Goal: Task Accomplishment & Management: Use online tool/utility

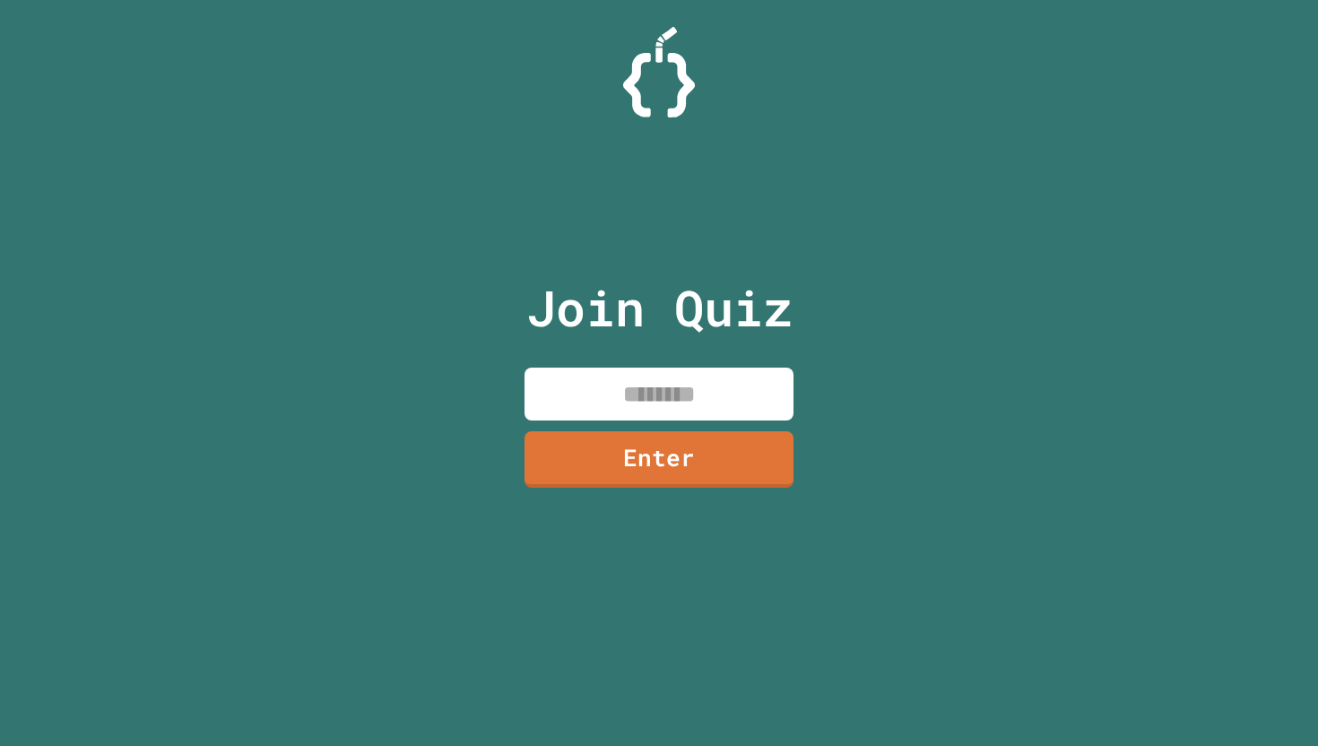
click at [714, 370] on input at bounding box center [659, 394] width 269 height 53
type input "********"
click at [700, 435] on link "Enter" at bounding box center [659, 459] width 271 height 58
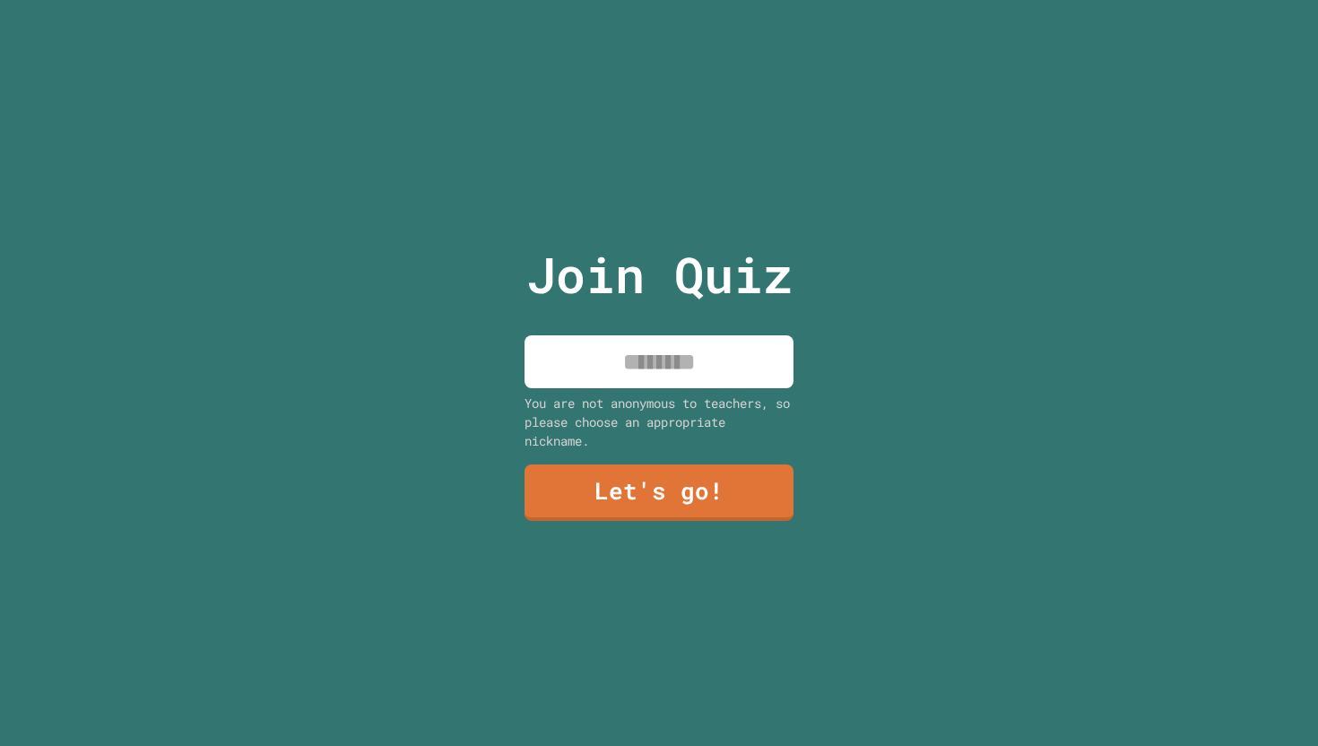
click at [676, 335] on div "Join Quiz You are not anonymous to teachers, so please choose an appropriate ni…" at bounding box center [660, 373] width 302 height 746
click at [676, 348] on input at bounding box center [659, 361] width 269 height 53
type input "*"
type input "********"
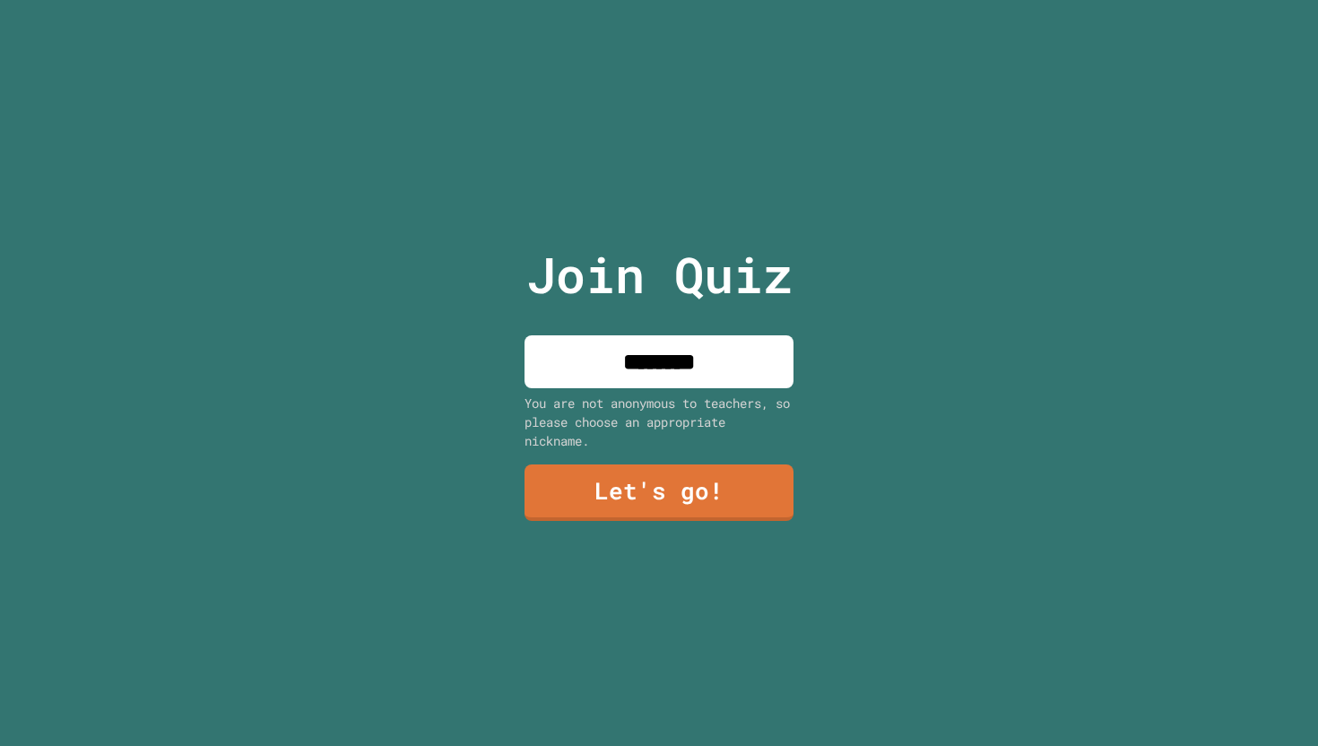
click at [895, 474] on div "Join Quiz ******** You are not anonymous to teachers, so please choose an appro…" at bounding box center [659, 373] width 1318 height 746
click at [723, 495] on link "Let's go!" at bounding box center [658, 490] width 265 height 59
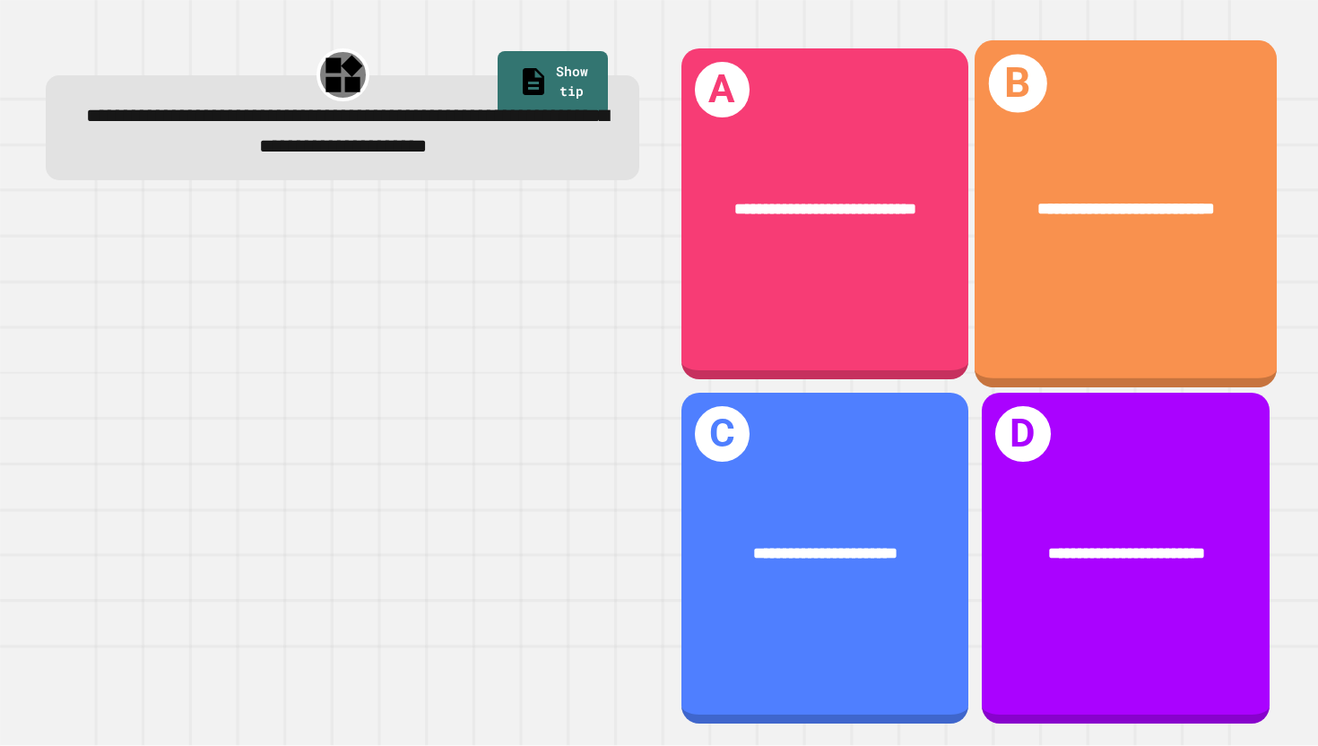
click at [1130, 196] on div "**********" at bounding box center [1127, 209] width 234 height 26
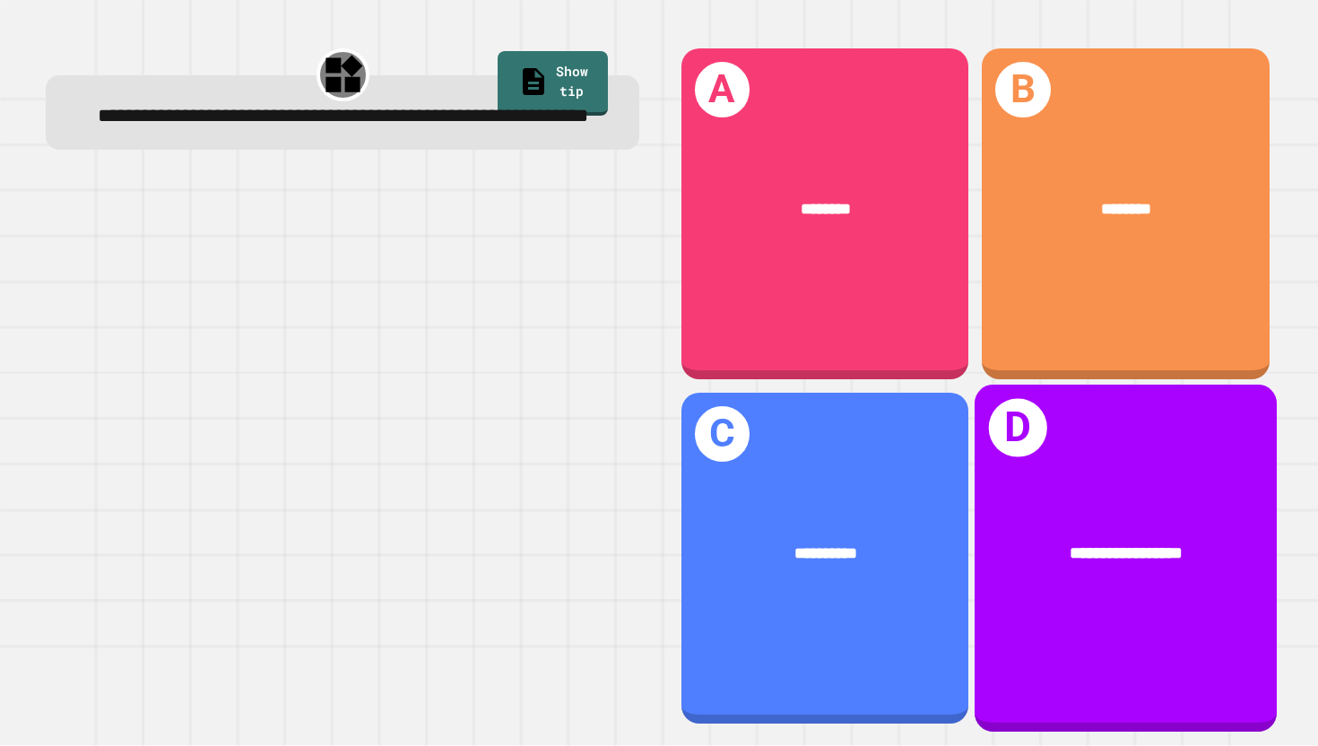
click at [1073, 545] on span "**********" at bounding box center [1127, 553] width 112 height 17
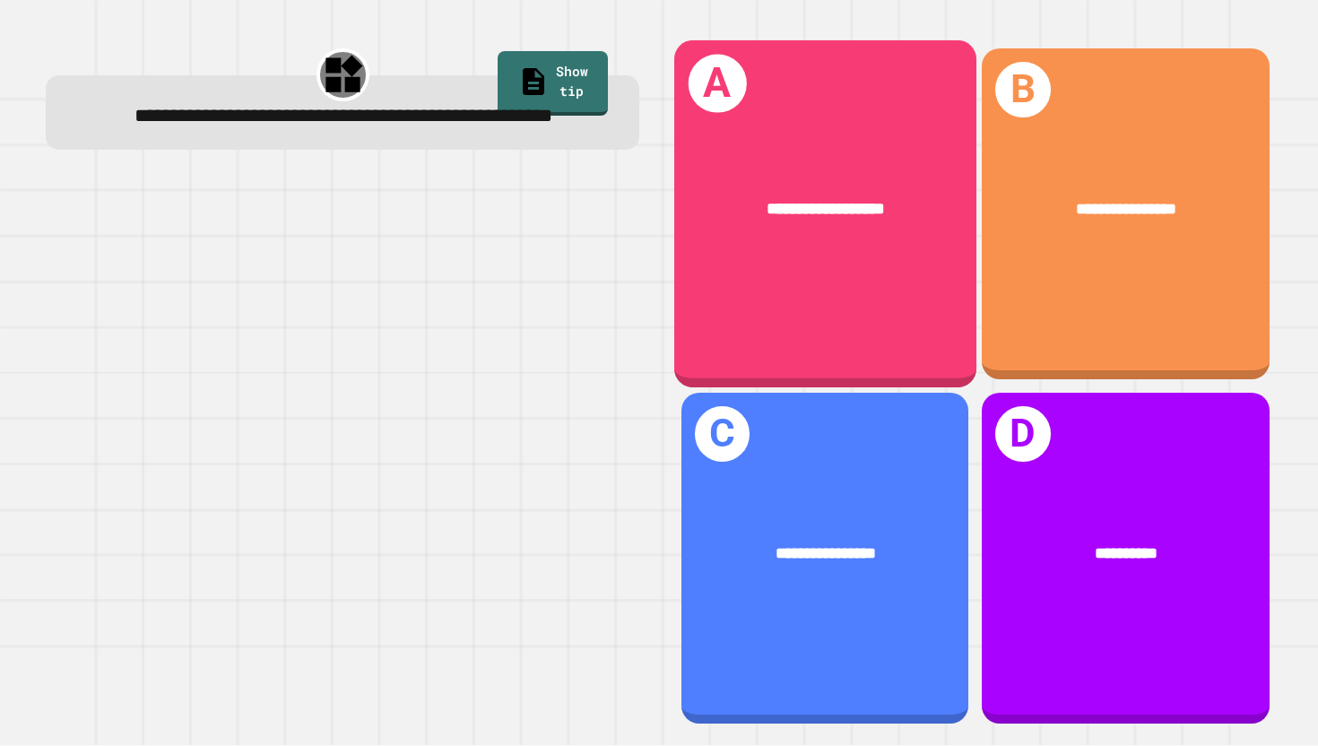
click at [891, 222] on div "**********" at bounding box center [826, 209] width 234 height 26
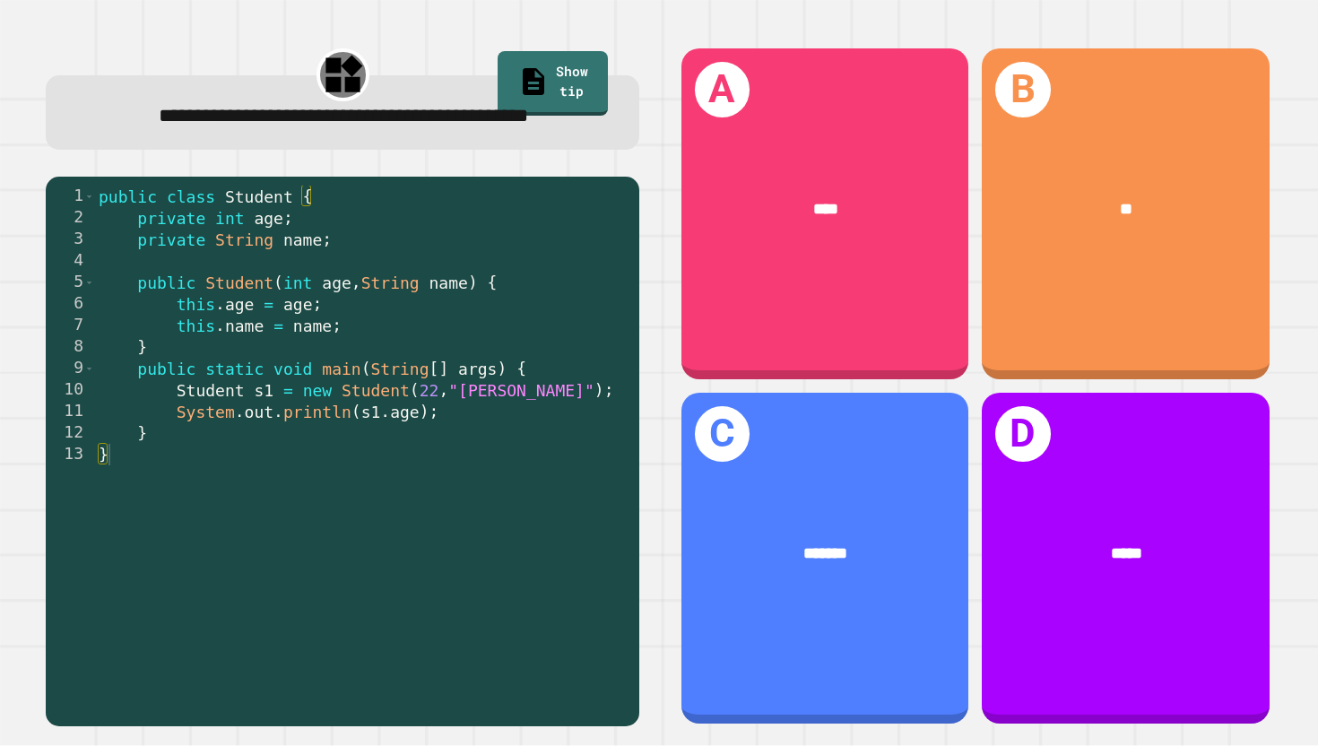
click at [344, 359] on div "public class Student { private int age ; private String name ; public Student (…" at bounding box center [362, 444] width 535 height 517
click at [294, 291] on div "public class Student { private int age ; private String name ; public Student (…" at bounding box center [362, 444] width 535 height 517
click at [336, 334] on div "public class Student { private int age ; private String name ; public Student (…" at bounding box center [362, 444] width 535 height 517
click at [325, 348] on div "public class Student { private int age ; private String name ; public Student (…" at bounding box center [362, 444] width 535 height 517
click at [344, 356] on div "public class Student { private int age ; private String name ; public Student (…" at bounding box center [362, 444] width 535 height 517
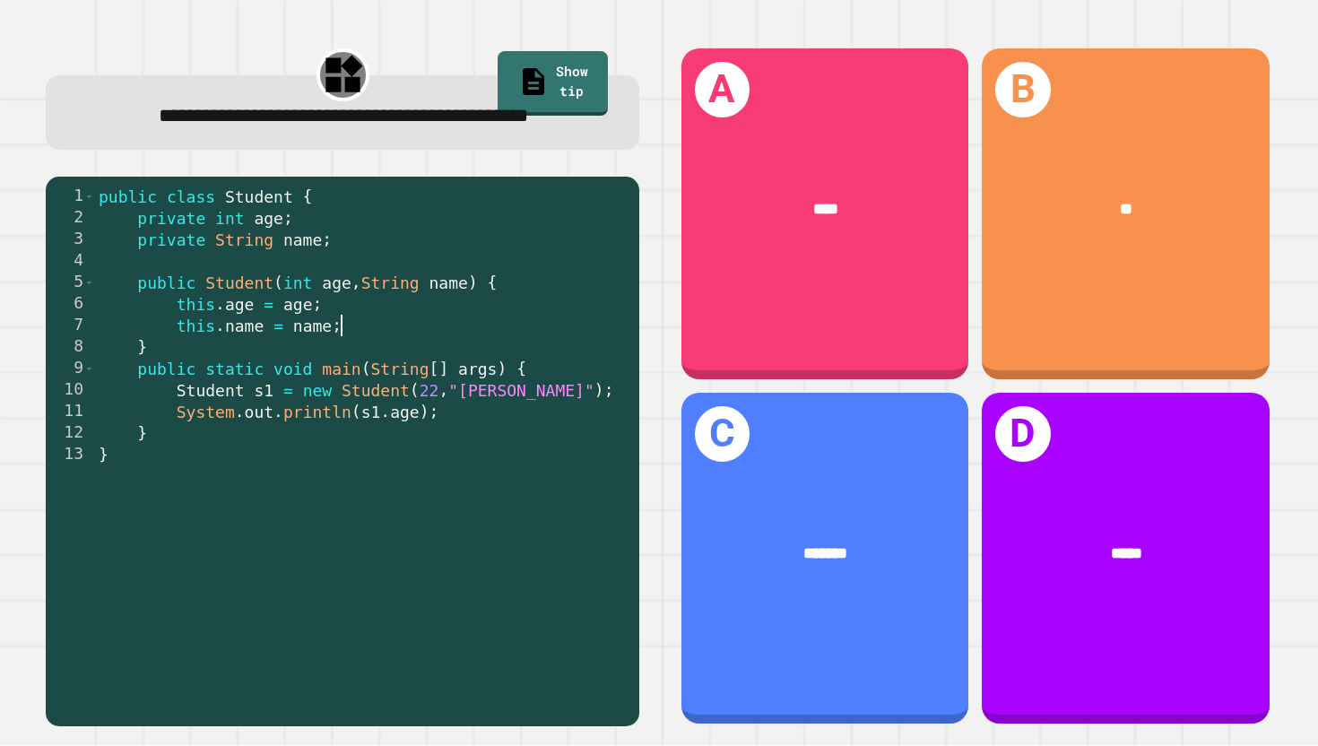
click at [446, 451] on div "public class Student { private int age ; private String name ; public Student (…" at bounding box center [362, 444] width 535 height 517
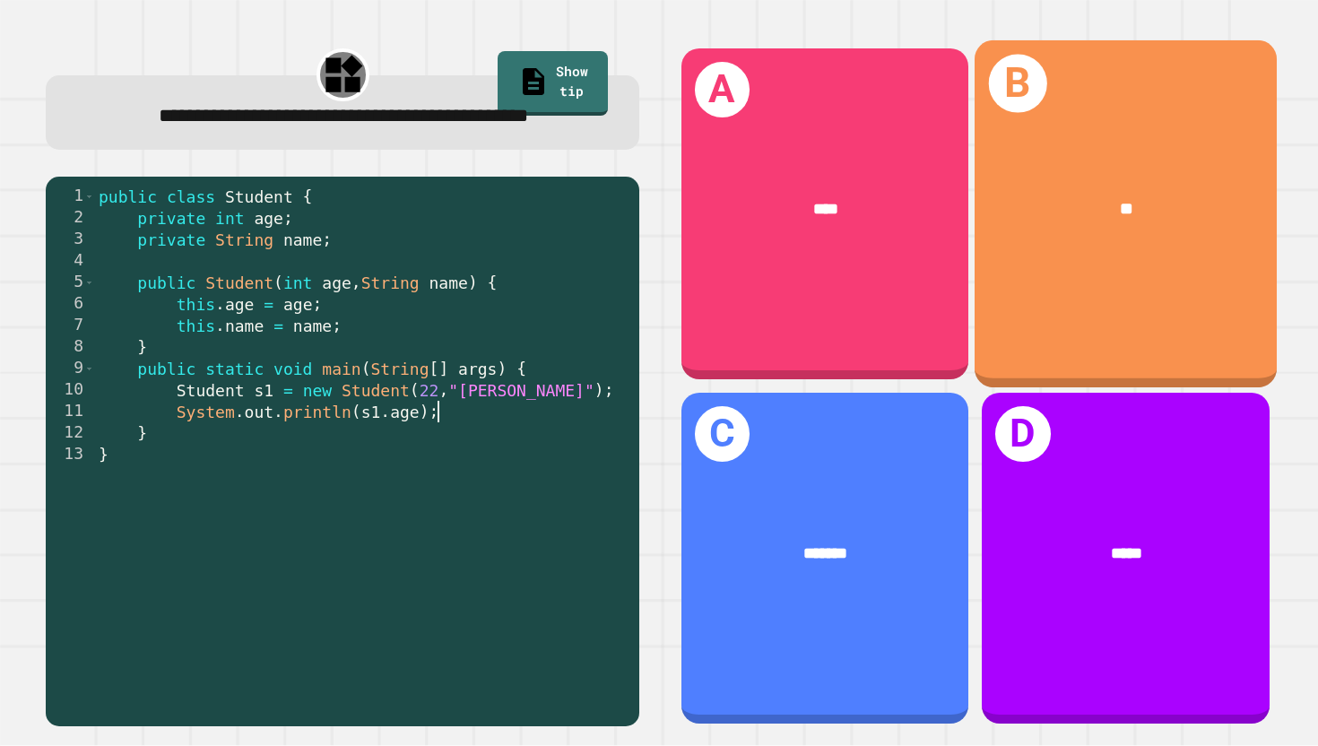
click at [1153, 192] on div "**" at bounding box center [1126, 209] width 302 height 93
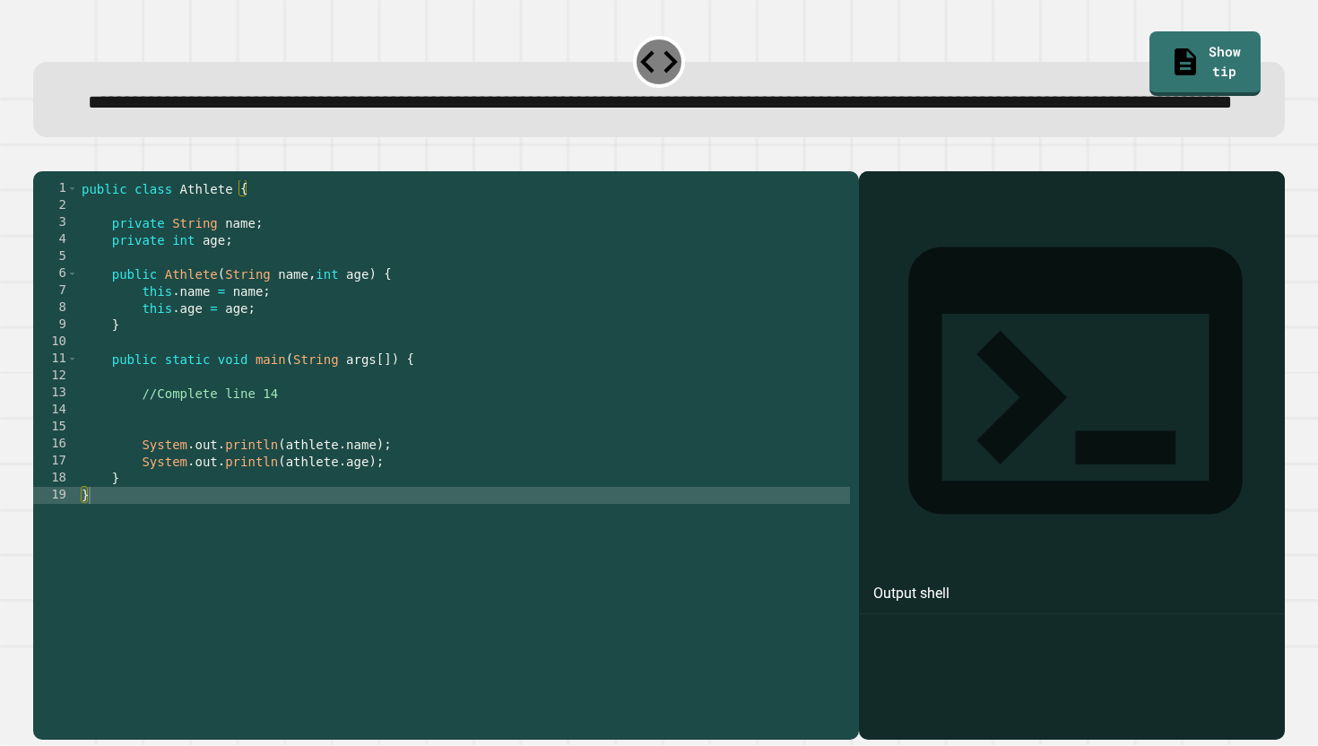
click at [449, 378] on div "public class Athlete { private String name ; private int age ; public Athlete (…" at bounding box center [464, 435] width 772 height 511
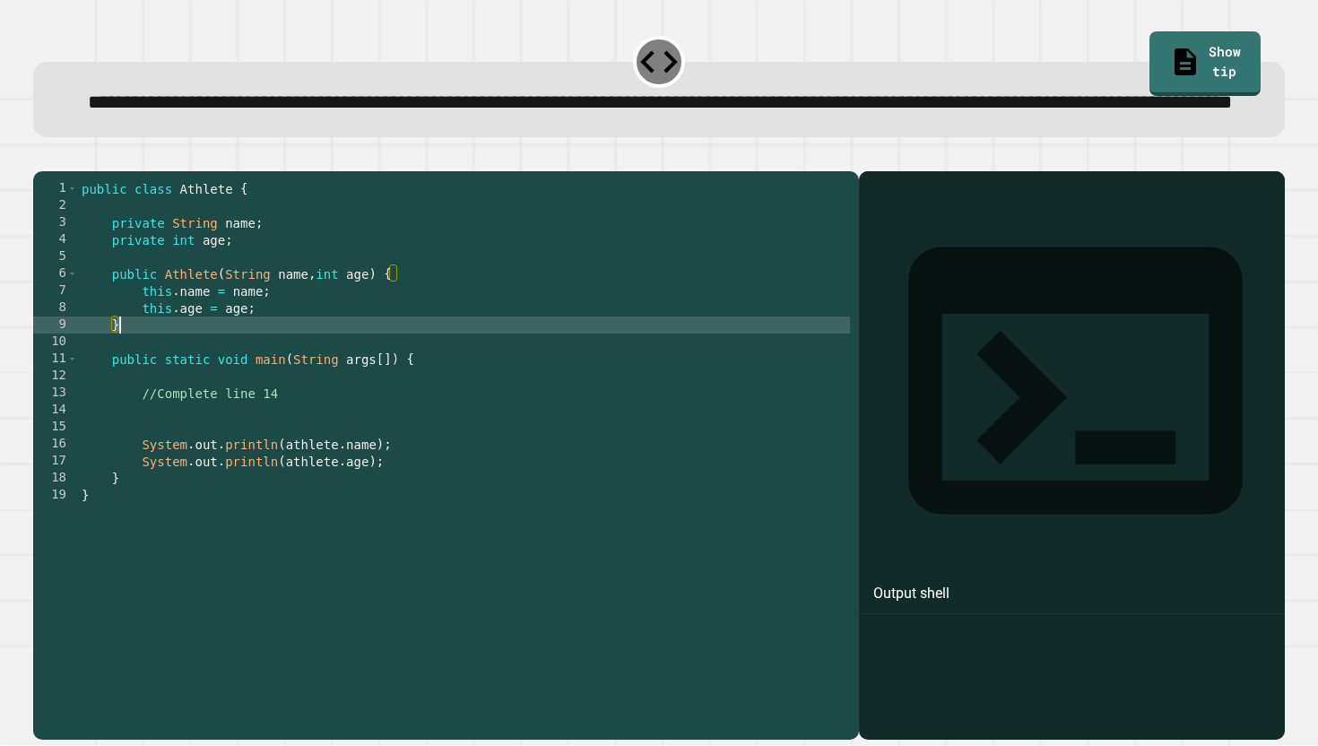
click at [377, 496] on div "public class Athlete { private String name ; private int age ; public Athlete (…" at bounding box center [464, 435] width 772 height 511
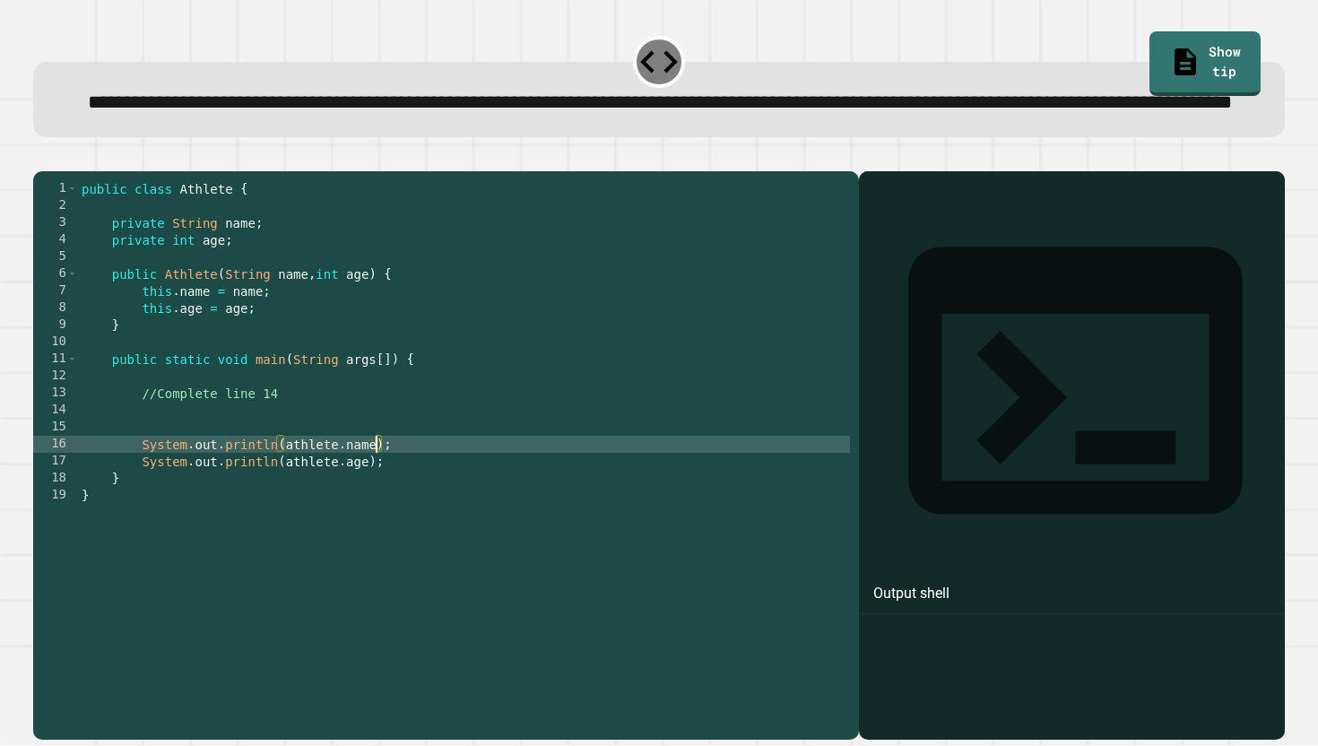
click at [369, 468] on div "public class Athlete { private String name ; private int age ; public Athlete (…" at bounding box center [464, 435] width 772 height 511
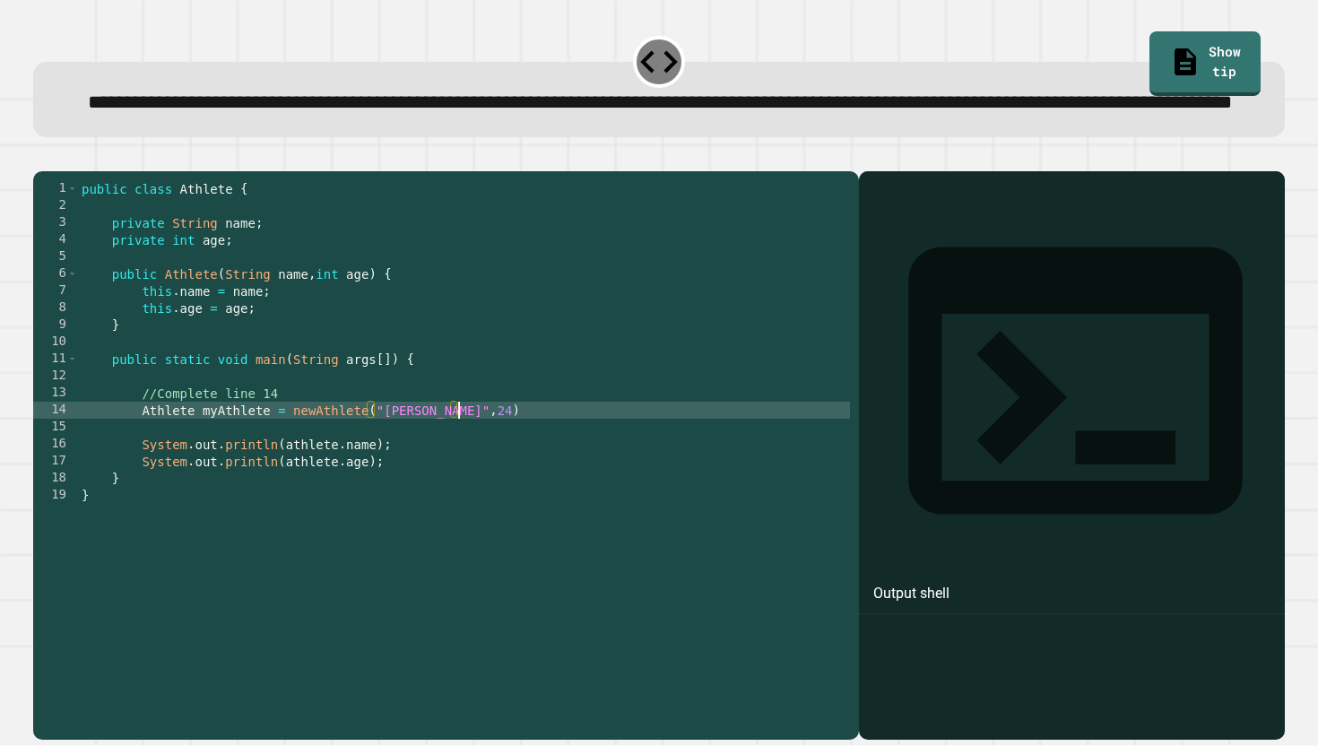
scroll to position [0, 27]
click at [42, 157] on button "button" at bounding box center [42, 157] width 0 height 0
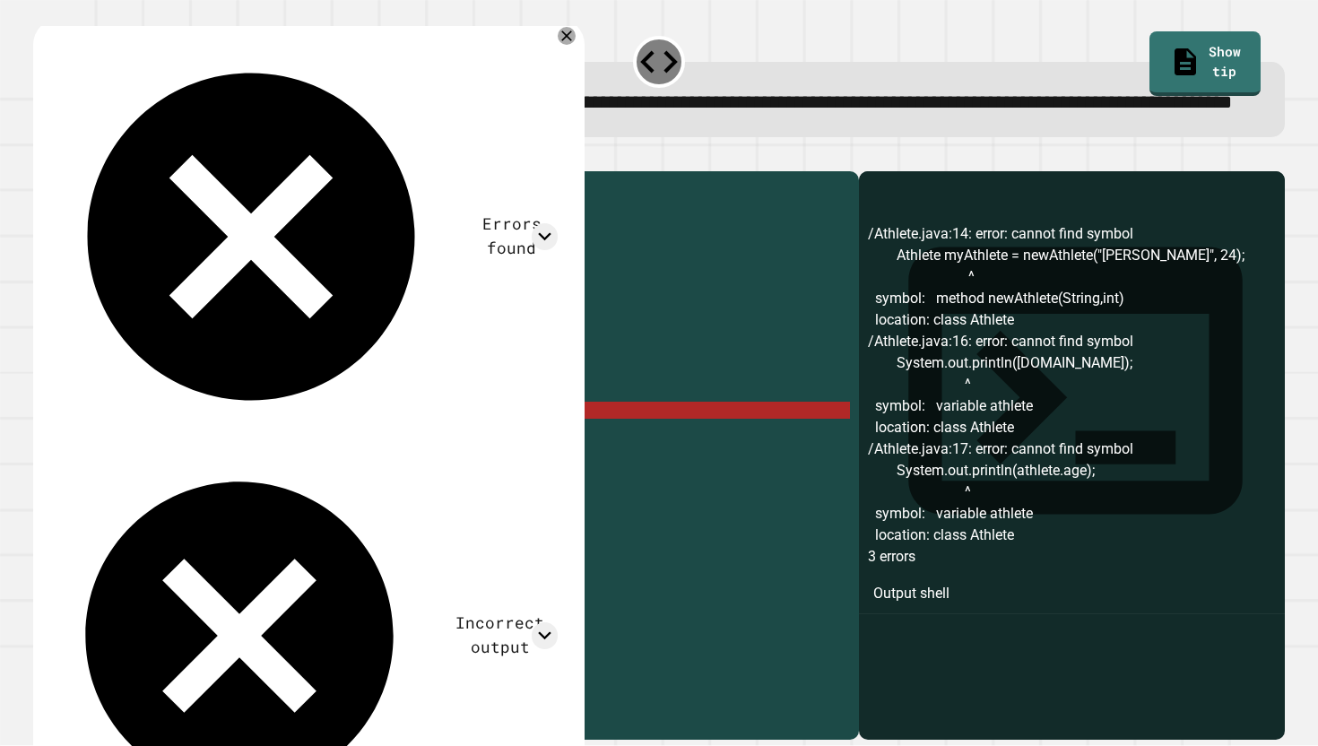
click at [499, 476] on div "public class Athlete { private String name ; private int age ; public Athlete (…" at bounding box center [464, 435] width 772 height 511
click at [289, 471] on div "public class Athlete { private String name ; private int age ; public Athlete (…" at bounding box center [464, 435] width 772 height 511
drag, startPoint x: 145, startPoint y: 469, endPoint x: 198, endPoint y: 472, distance: 53.0
click at [198, 472] on div "public class Athlete { private String name ; private int age ; public Athlete (…" at bounding box center [464, 435] width 772 height 511
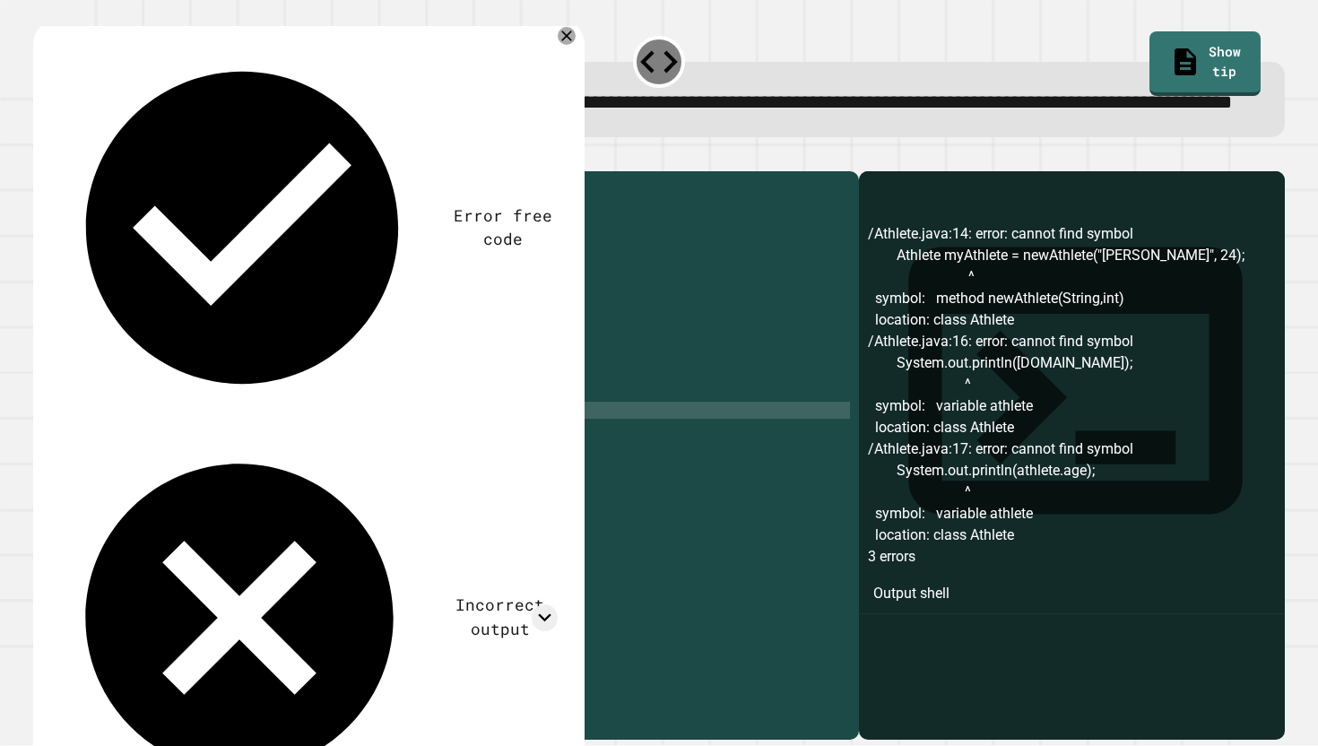
scroll to position [0, 22]
click at [246, 469] on div "public class Athlete { private String name ; private int age ; public Athlete (…" at bounding box center [464, 435] width 772 height 511
click at [279, 474] on div "public class Athlete { private String name ; private int age ; public Athlete (…" at bounding box center [464, 435] width 772 height 511
click at [297, 474] on div "public class Athlete { private String name ; private int age ; public Athlete (…" at bounding box center [464, 435] width 772 height 511
click at [309, 474] on div "public class Athlete { private String name ; private int age ; public Athlete (…" at bounding box center [464, 435] width 772 height 511
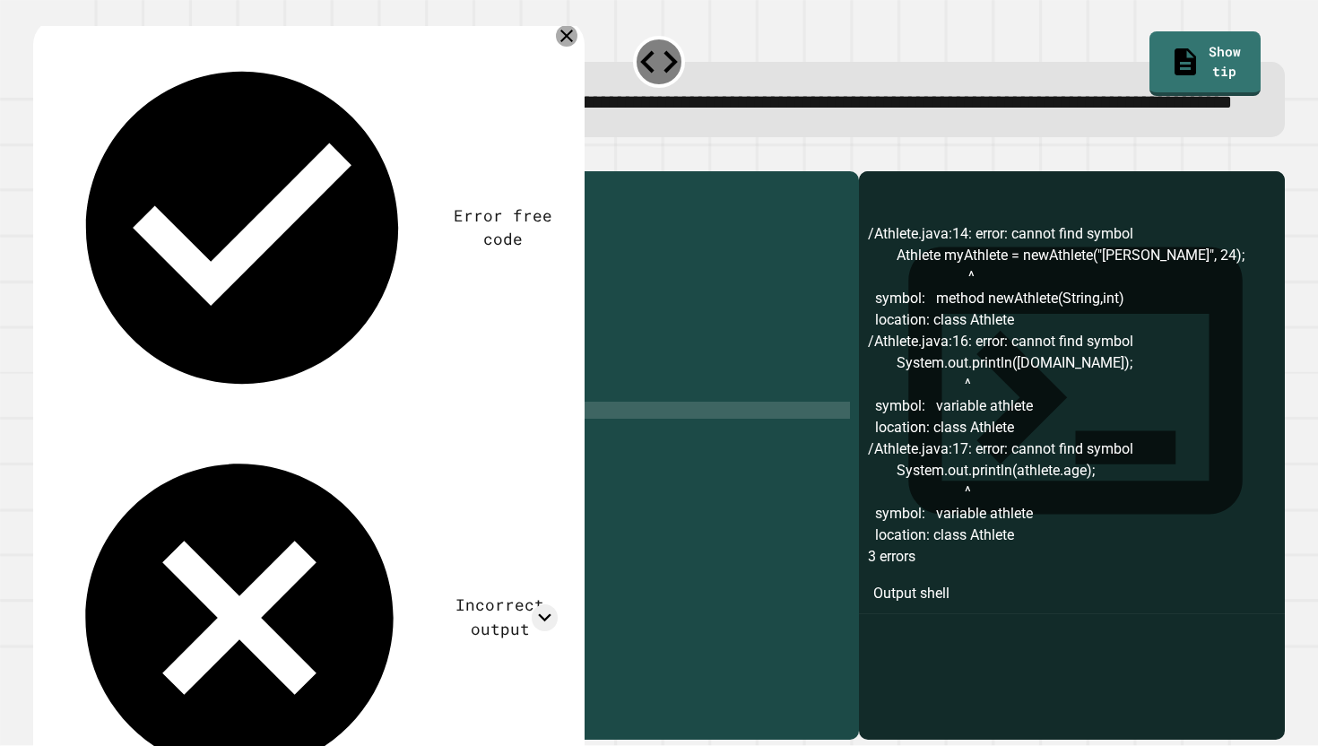
click at [556, 47] on icon at bounding box center [567, 36] width 22 height 22
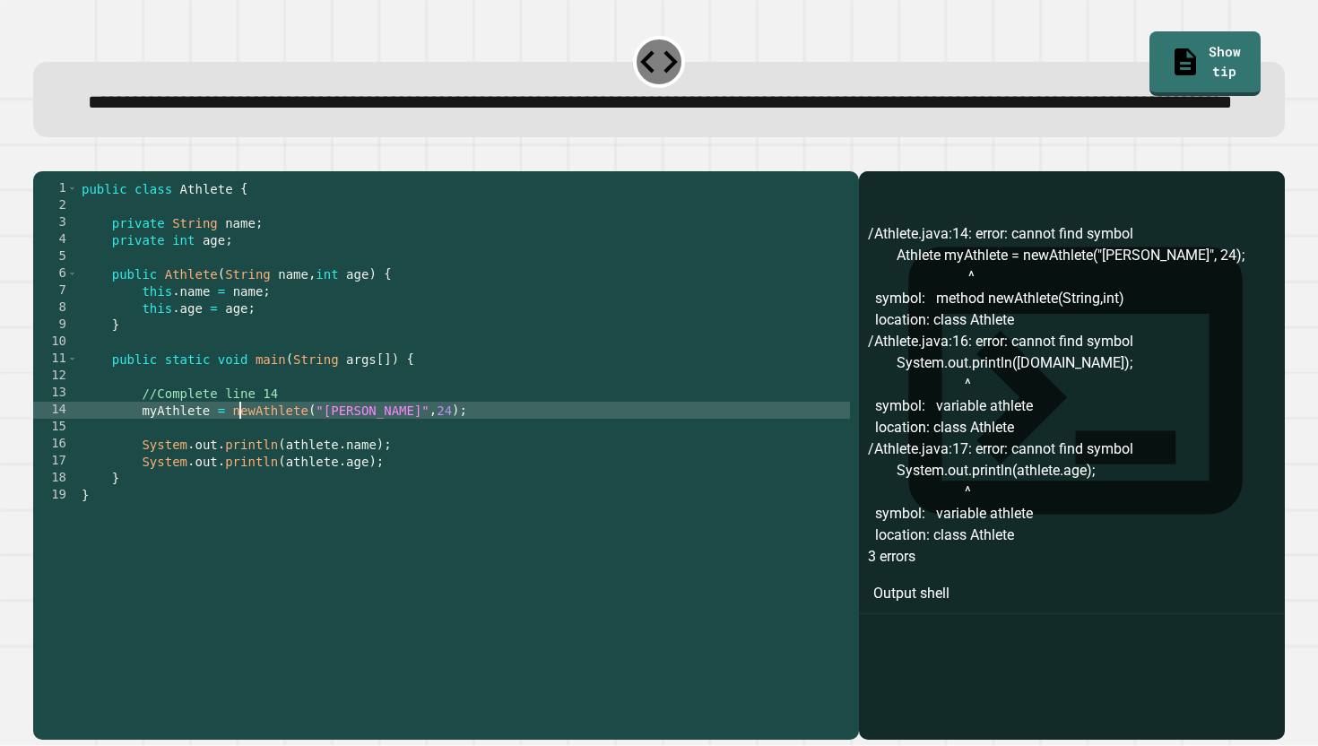
click at [237, 472] on div "public class Athlete { private String name ; private int age ; public Athlete (…" at bounding box center [464, 435] width 772 height 511
click at [232, 472] on div "public class Athlete { private String name ; private int age ; public Athlete (…" at bounding box center [464, 435] width 772 height 511
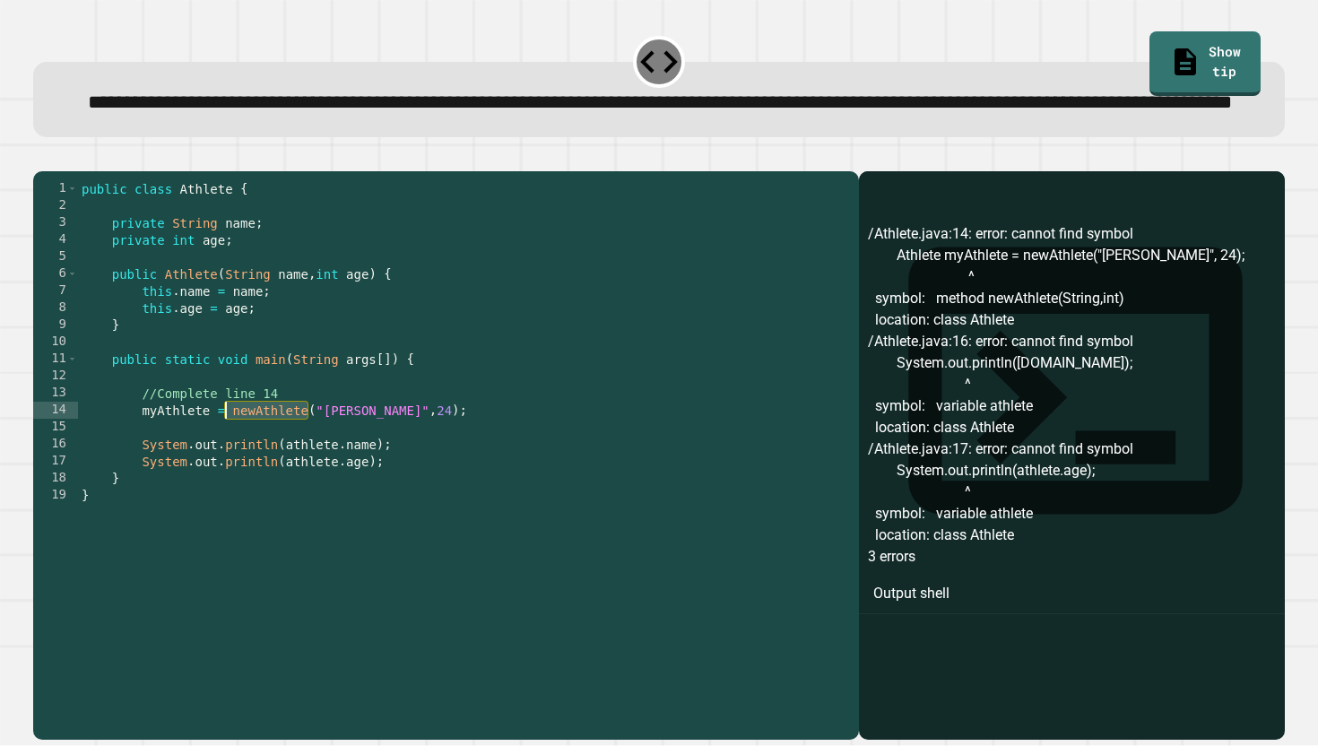
drag, startPoint x: 306, startPoint y: 472, endPoint x: 224, endPoint y: 472, distance: 81.6
click at [224, 472] on div "public class Athlete { private String name ; private int age ; public Athlete (…" at bounding box center [464, 435] width 772 height 511
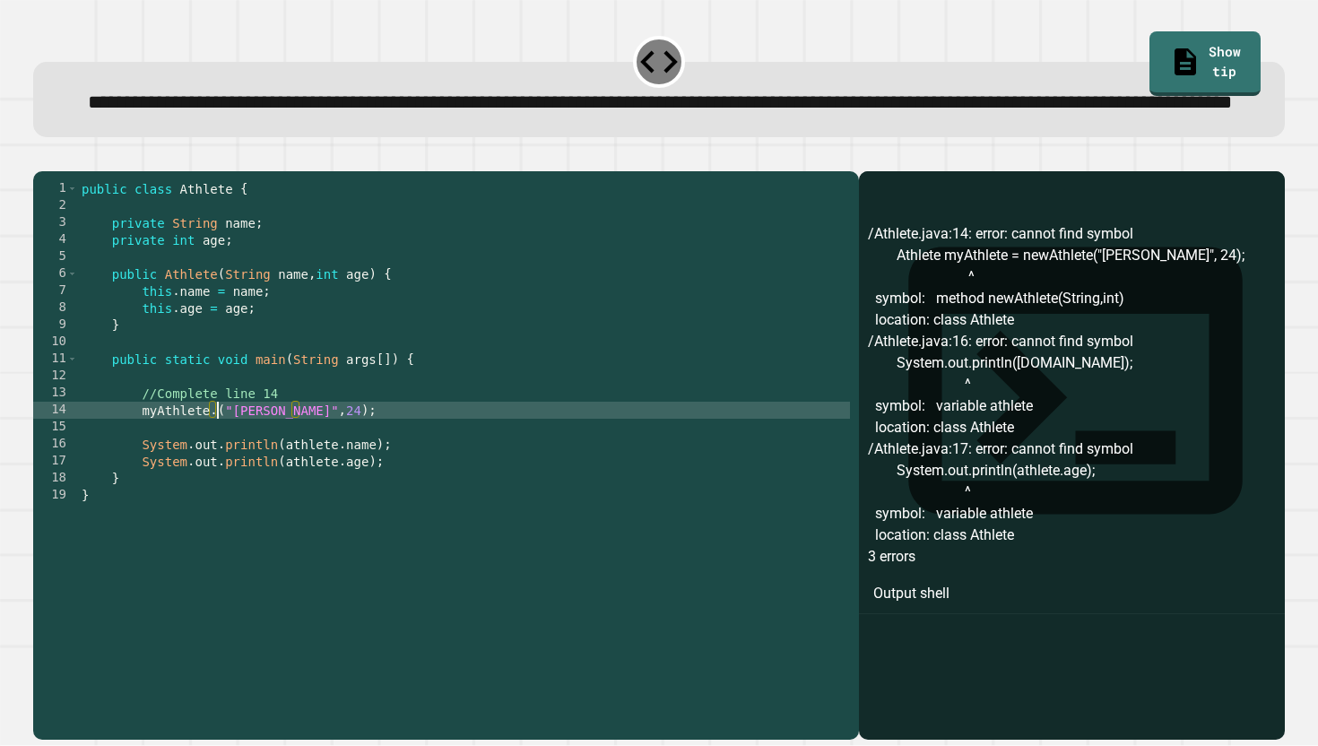
scroll to position [0, 10]
click at [164, 472] on div "public class Athlete { private String name ; private int age ; public Athlete (…" at bounding box center [464, 435] width 772 height 511
click at [42, 157] on icon "button" at bounding box center [42, 157] width 0 height 0
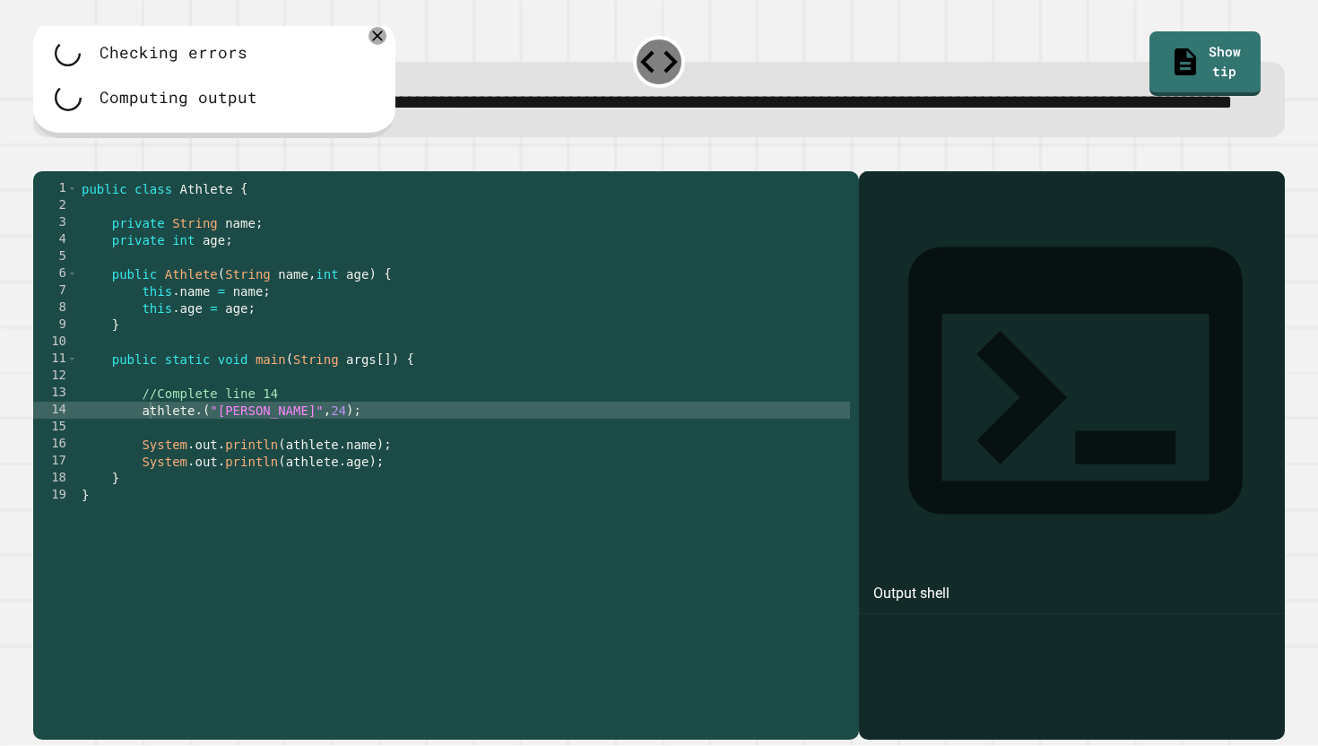
click at [324, 470] on div "public class Athlete { private String name ; private int age ; public Athlete (…" at bounding box center [464, 435] width 772 height 511
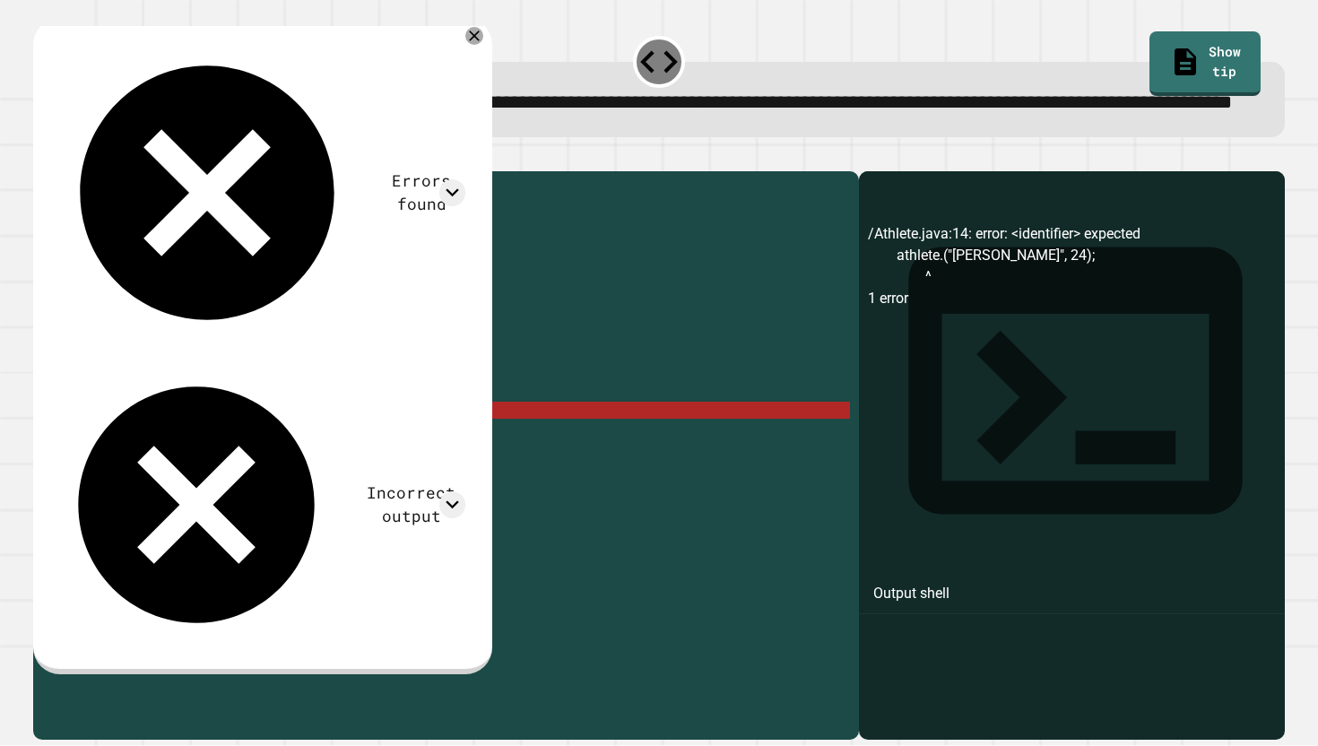
click at [153, 473] on div "public class Athlete { private String name ; private int age ; public Athlete (…" at bounding box center [464, 435] width 772 height 511
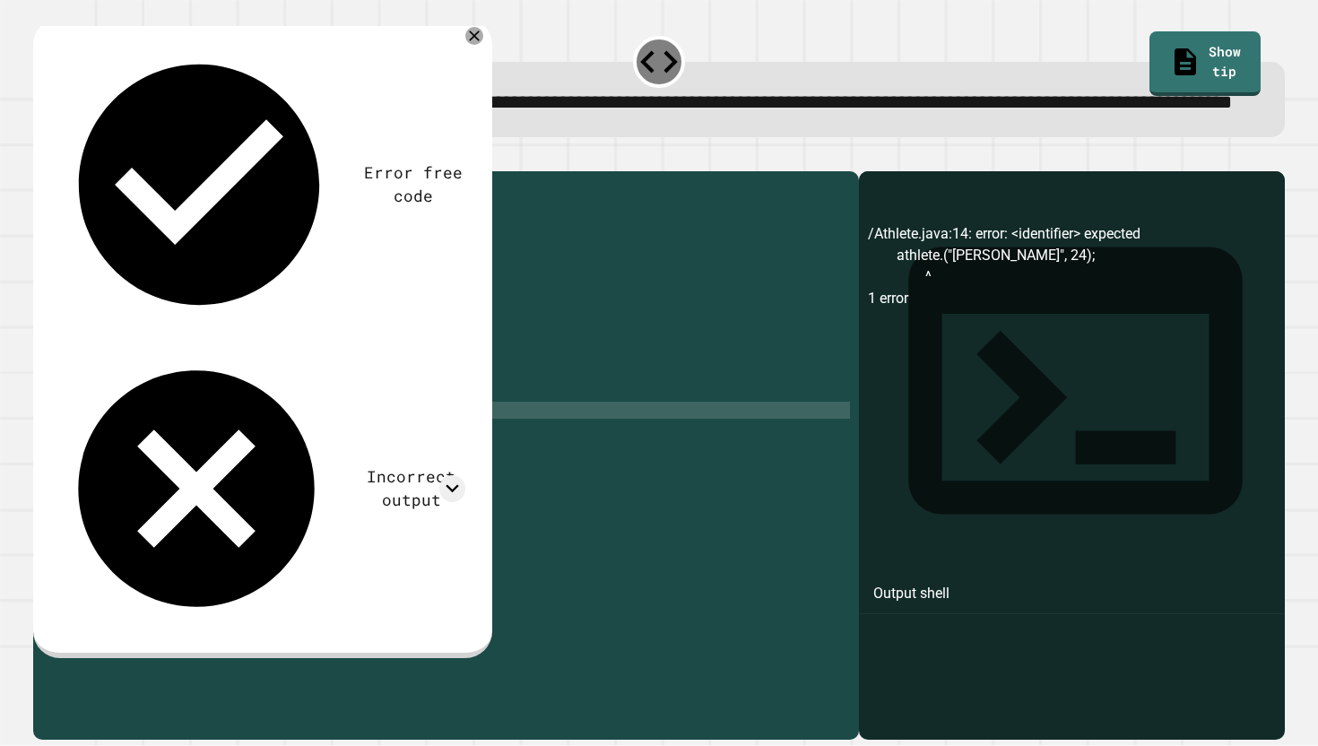
type textarea "**********"
click at [201, 470] on div "public class Athlete { private String name ; private int age ; public Athlete (…" at bounding box center [464, 435] width 772 height 511
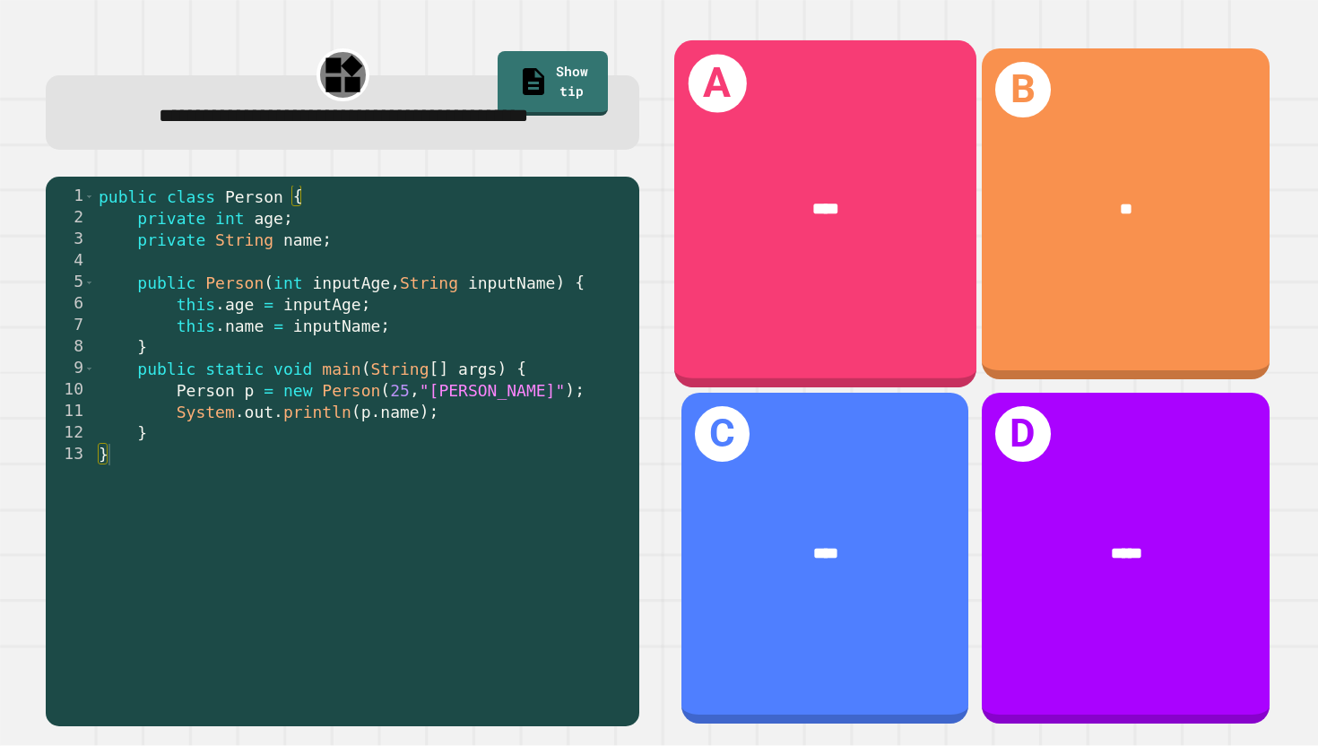
click at [849, 242] on div "****" at bounding box center [825, 209] width 302 height 93
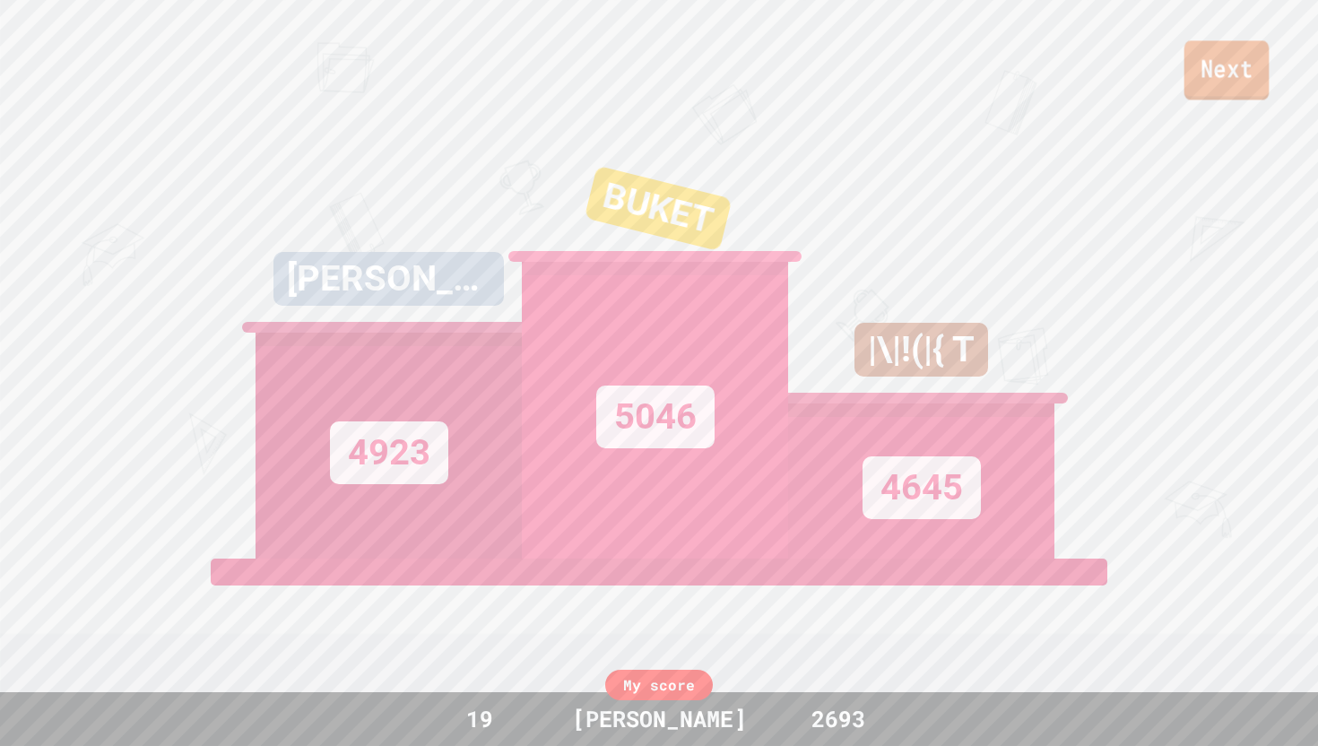
click at [1241, 77] on link "Next" at bounding box center [1227, 69] width 85 height 59
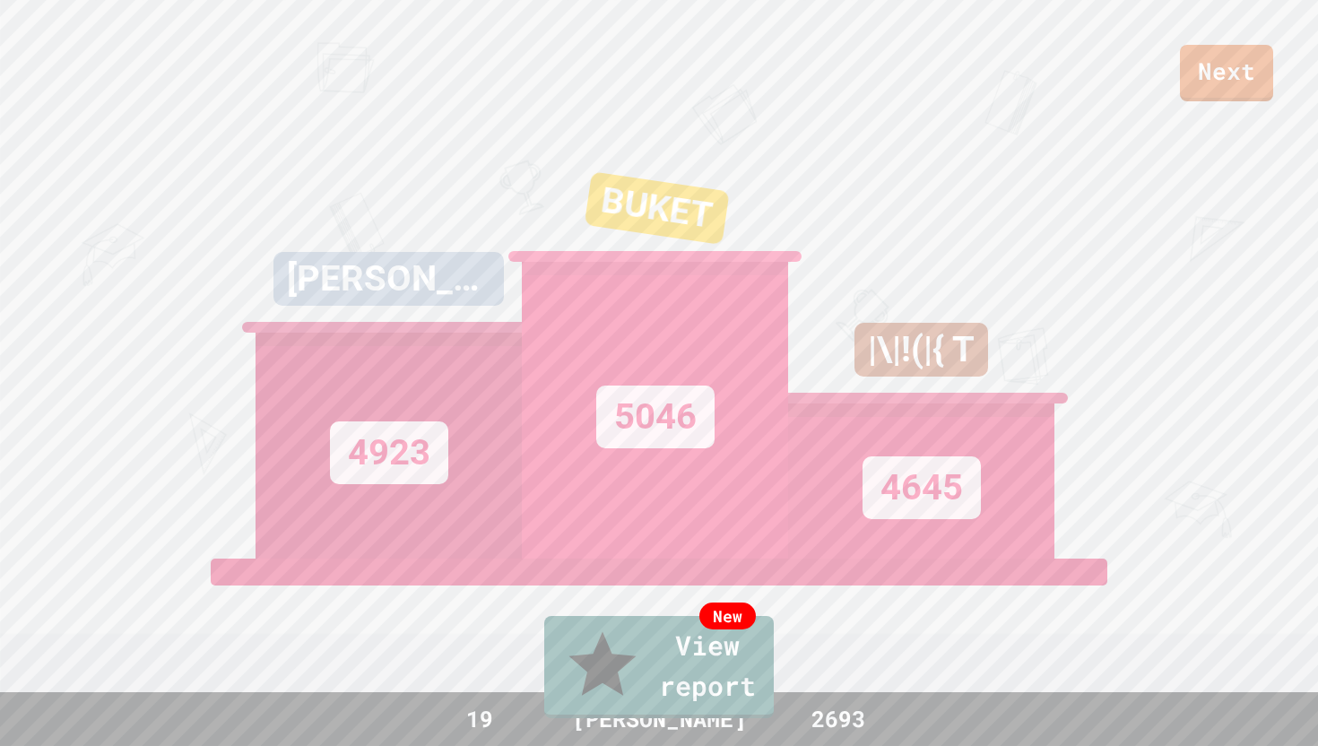
click at [672, 671] on link "New View report" at bounding box center [659, 666] width 229 height 108
